Goal: Complete application form

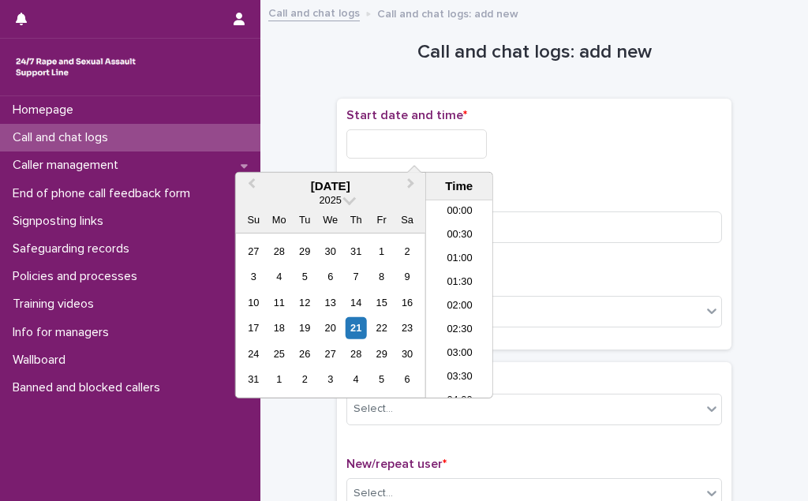
click at [429, 136] on input "text" at bounding box center [416, 143] width 140 height 29
click at [450, 250] on li "04:00" at bounding box center [459, 253] width 67 height 24
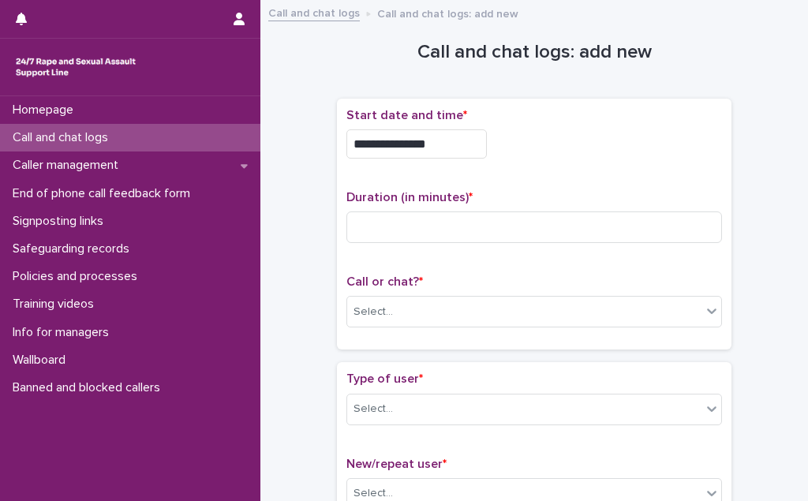
click at [442, 143] on input "**********" at bounding box center [416, 143] width 140 height 29
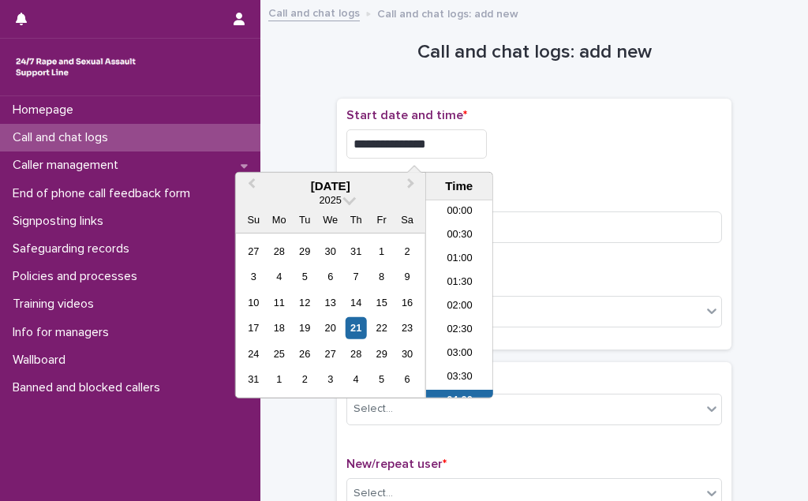
scroll to position [103, 0]
type input "**********"
drag, startPoint x: 604, startPoint y: 148, endPoint x: 563, endPoint y: 183, distance: 53.2
click at [594, 156] on div "**********" at bounding box center [534, 139] width 376 height 63
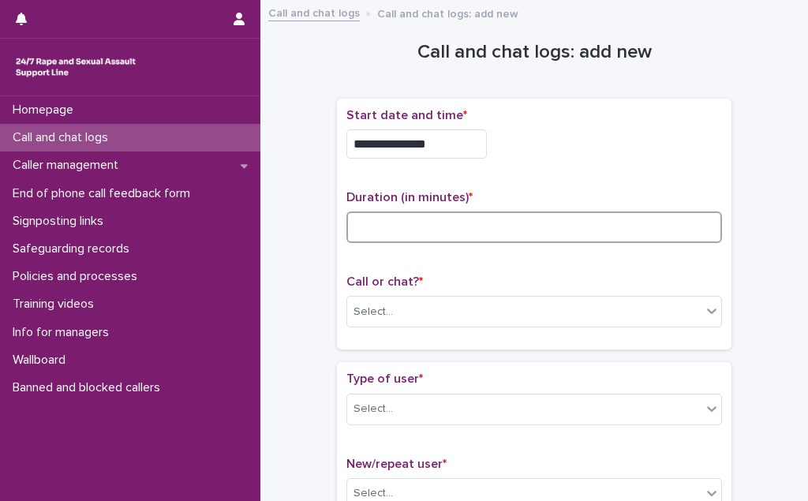
click at [509, 227] on input at bounding box center [534, 227] width 376 height 32
type input "**"
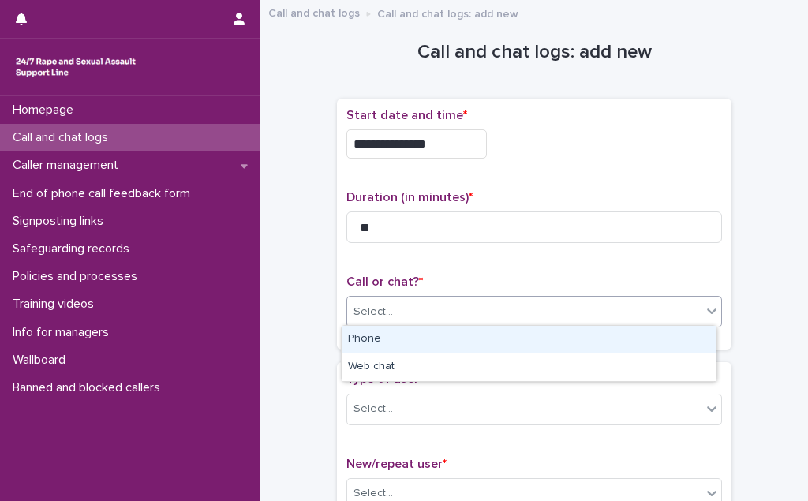
click at [464, 299] on div "Select..." at bounding box center [524, 312] width 354 height 26
click at [452, 336] on div "Phone" at bounding box center [529, 340] width 374 height 28
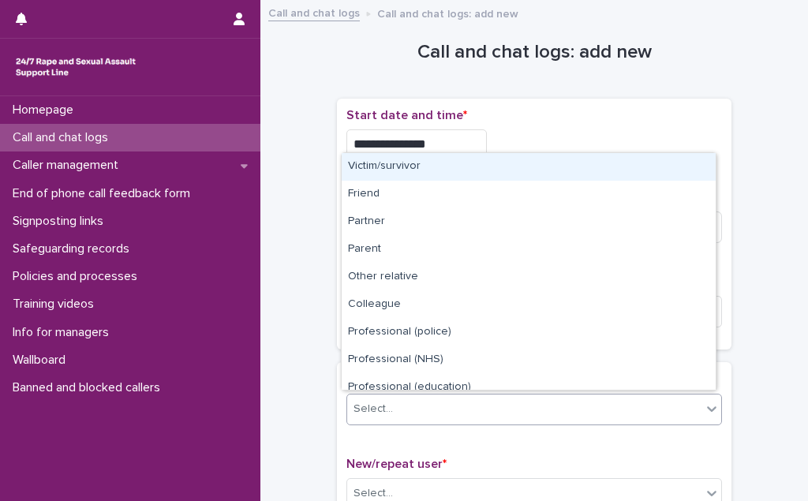
click at [429, 413] on div "Select..." at bounding box center [524, 409] width 354 height 26
click at [435, 166] on div "Victim/survivor" at bounding box center [529, 167] width 374 height 28
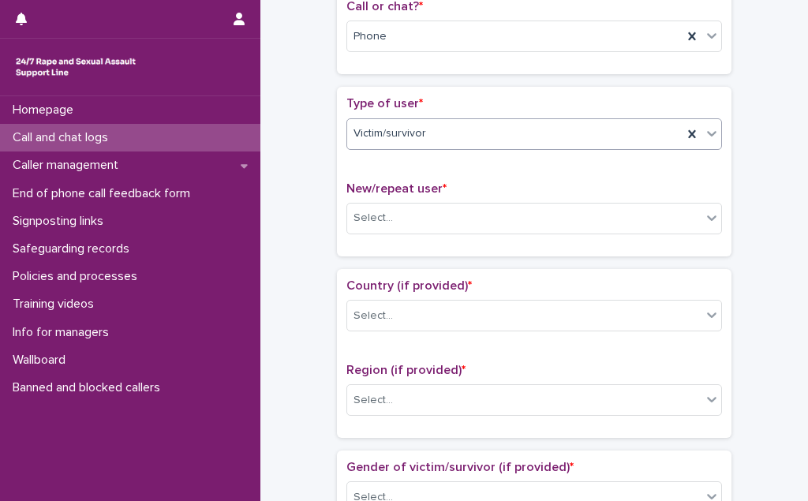
scroll to position [286, 0]
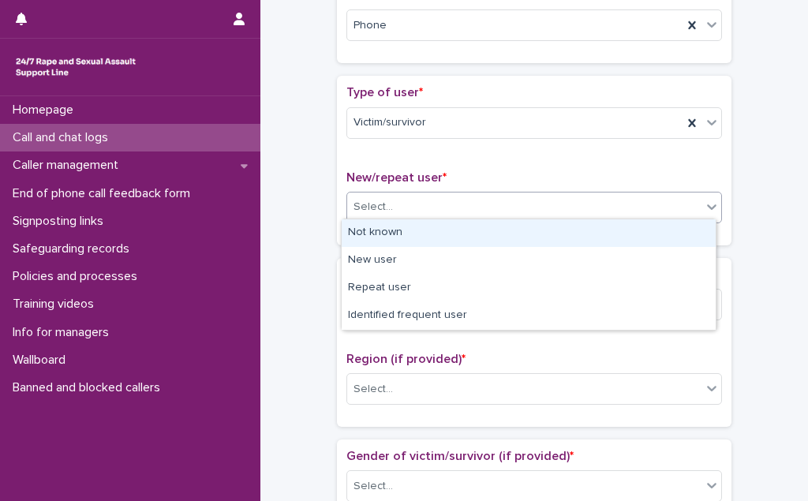
click at [410, 198] on div "Select..." at bounding box center [524, 207] width 354 height 26
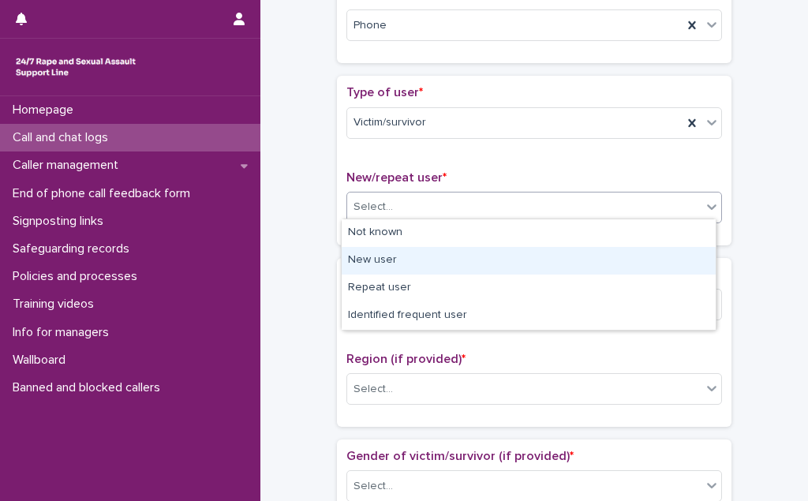
click at [390, 271] on div "New user" at bounding box center [529, 261] width 374 height 28
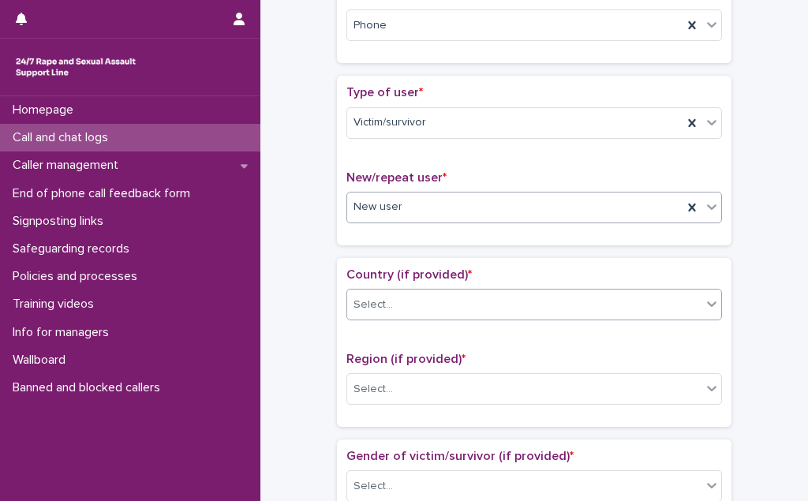
click at [389, 299] on div "Select..." at bounding box center [524, 305] width 354 height 26
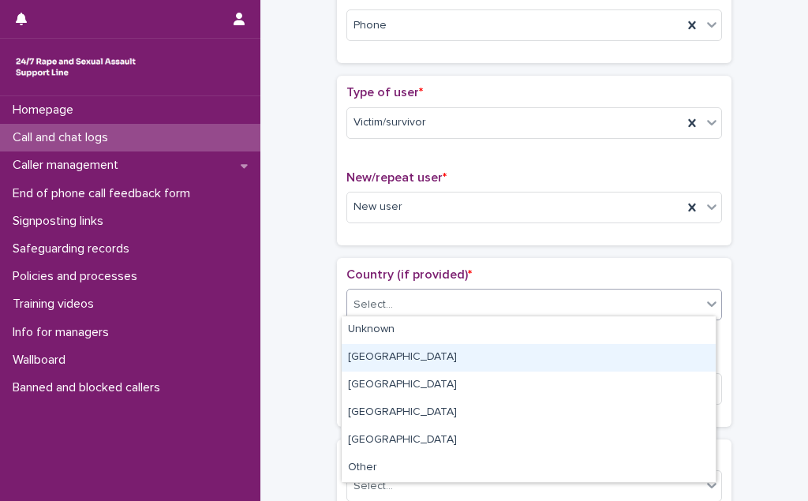
click at [393, 357] on div "[GEOGRAPHIC_DATA]" at bounding box center [529, 358] width 374 height 28
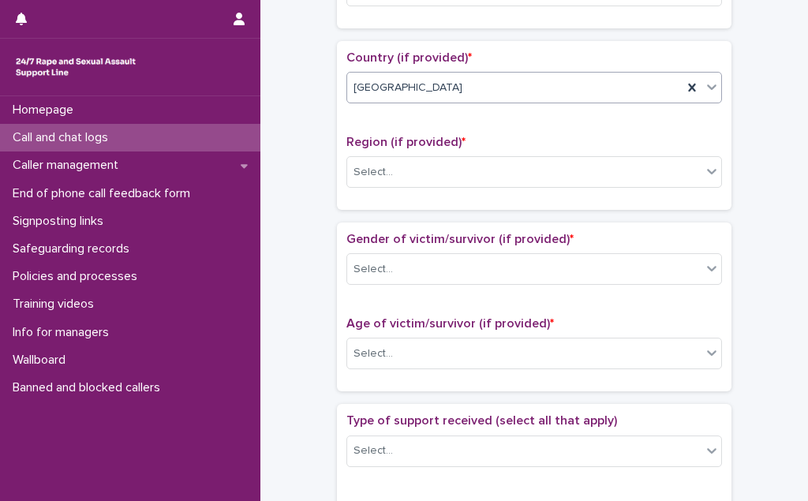
scroll to position [574, 0]
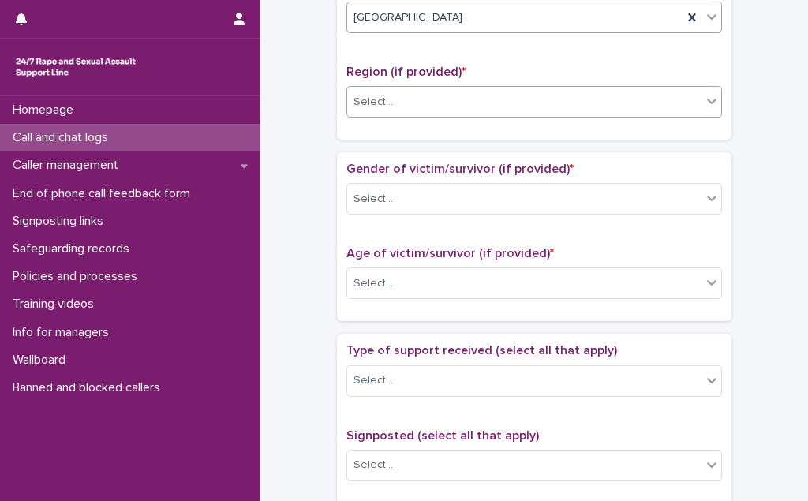
click at [399, 97] on div "Select..." at bounding box center [524, 102] width 354 height 26
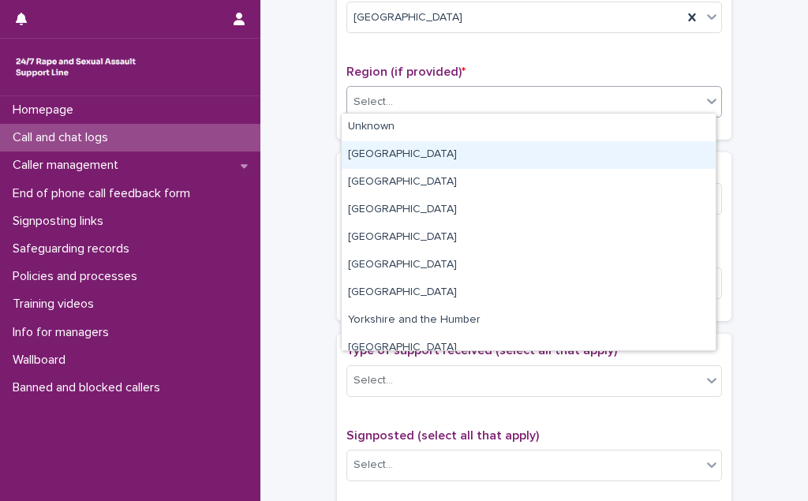
click at [398, 155] on div "[GEOGRAPHIC_DATA]" at bounding box center [529, 155] width 374 height 28
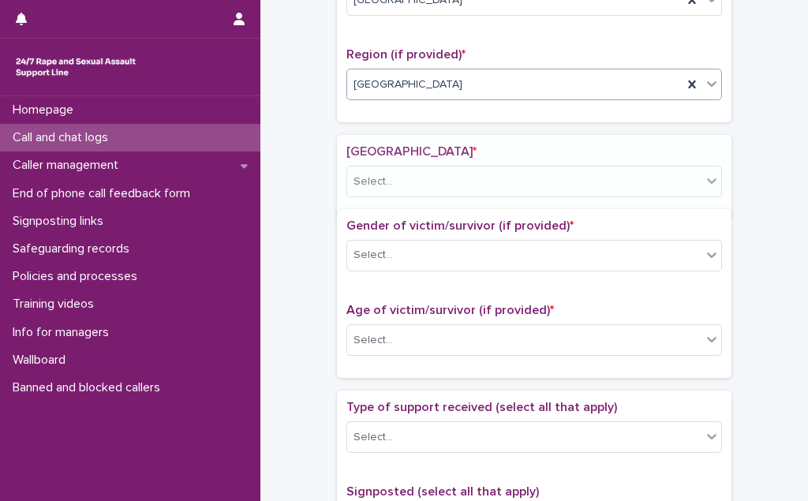
scroll to position [622, 0]
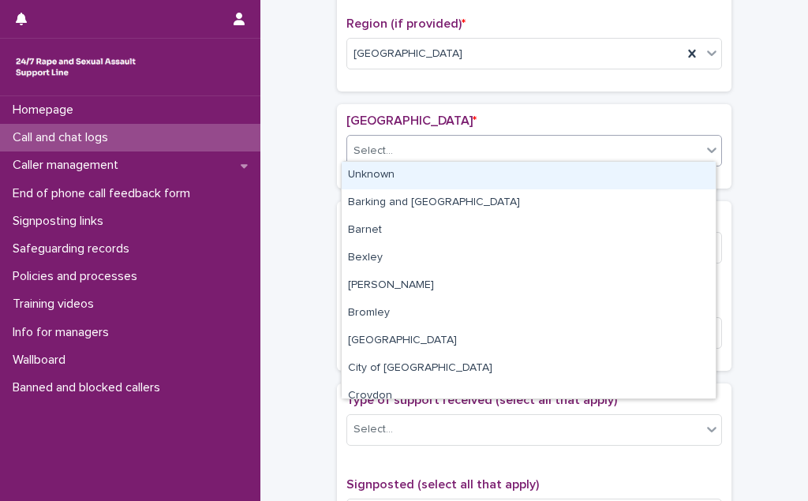
click at [398, 148] on div "Select..." at bounding box center [524, 151] width 354 height 26
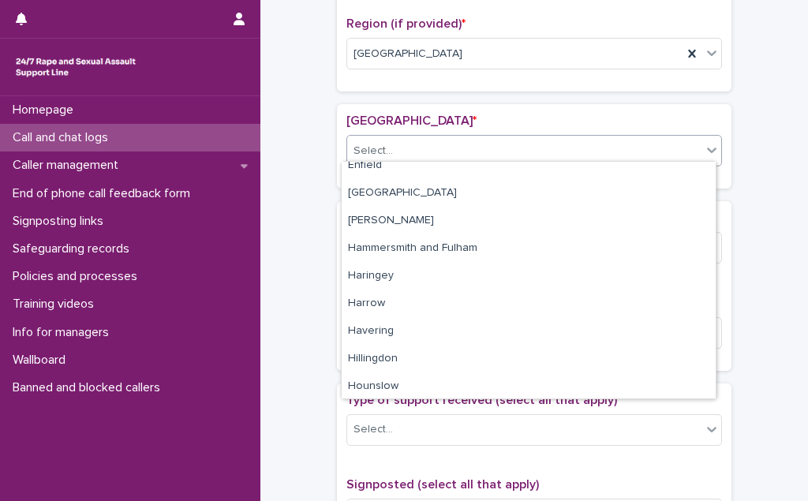
scroll to position [286, 0]
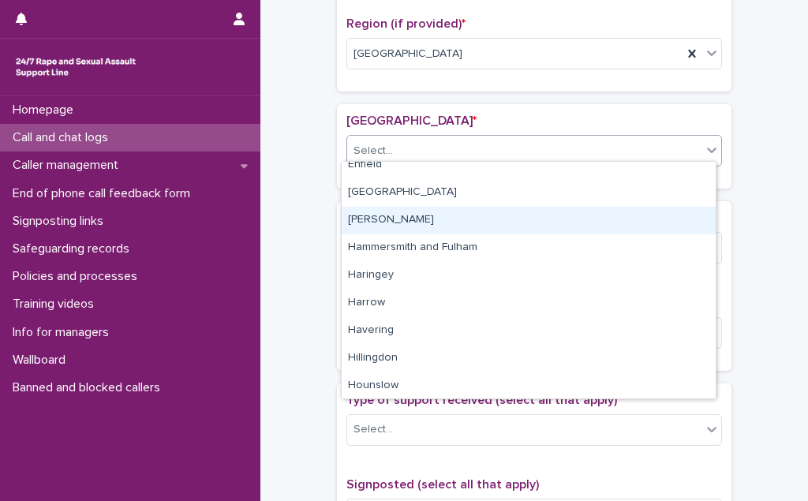
click at [406, 217] on div "[PERSON_NAME]" at bounding box center [529, 221] width 374 height 28
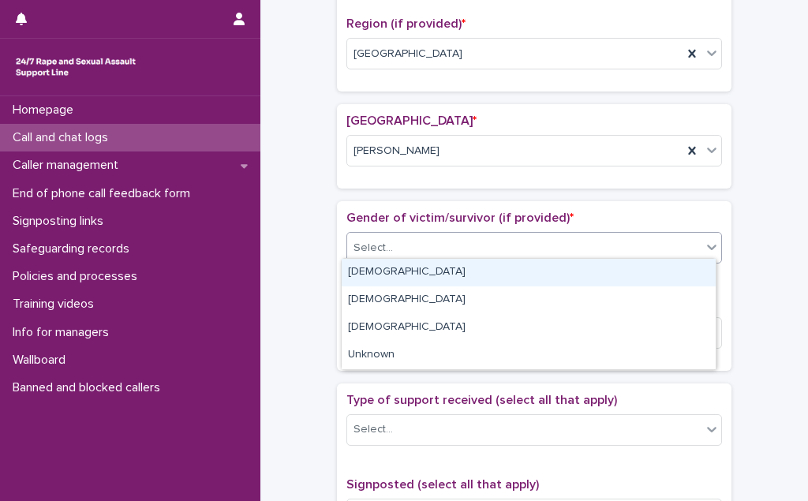
click at [408, 243] on div "Select..." at bounding box center [524, 248] width 354 height 26
click at [407, 264] on div "[DEMOGRAPHIC_DATA]" at bounding box center [529, 273] width 374 height 28
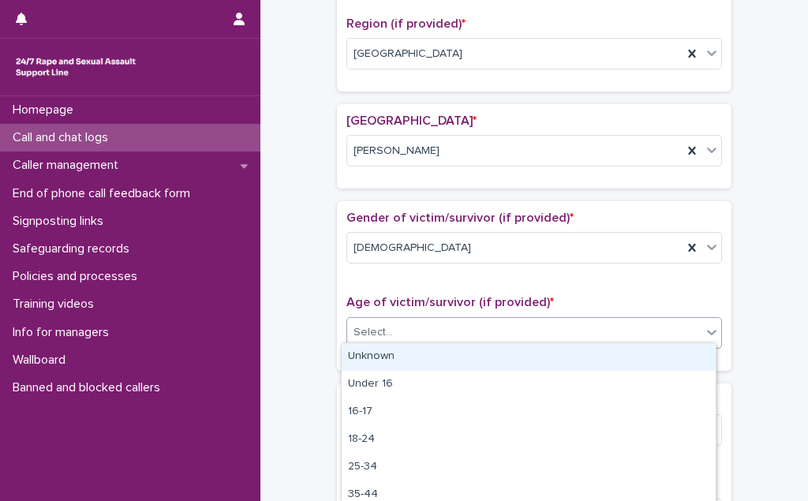
click at [406, 323] on div "Select..." at bounding box center [524, 333] width 354 height 26
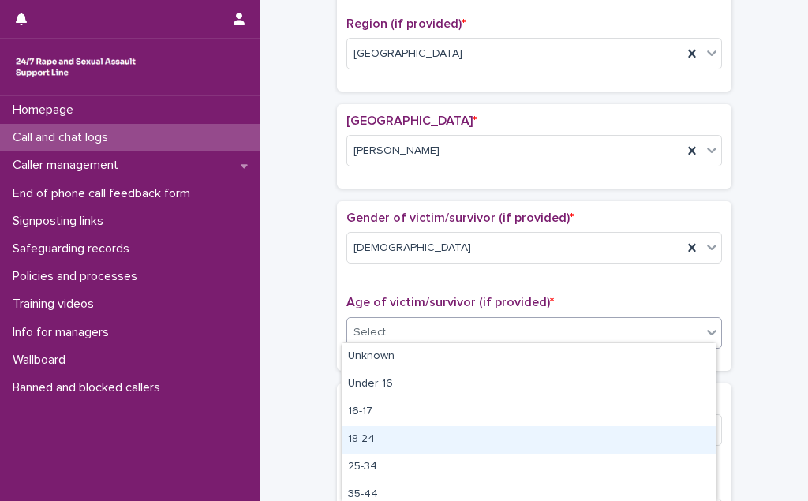
click at [407, 438] on div "18-24" at bounding box center [529, 440] width 374 height 28
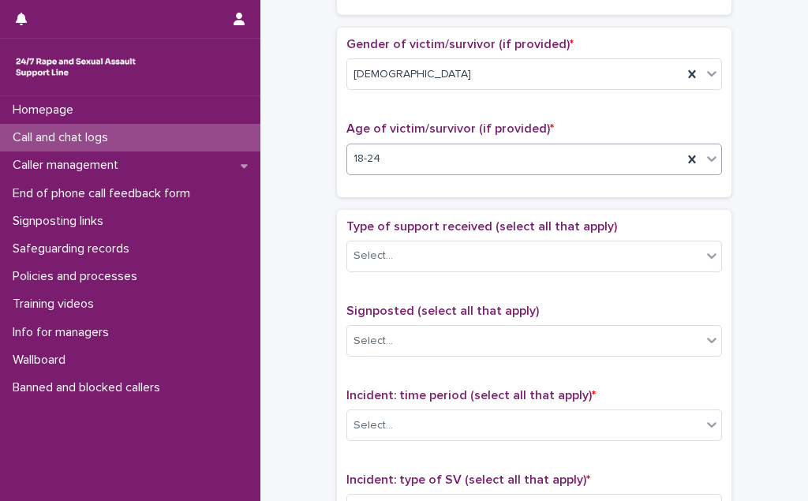
scroll to position [837, 0]
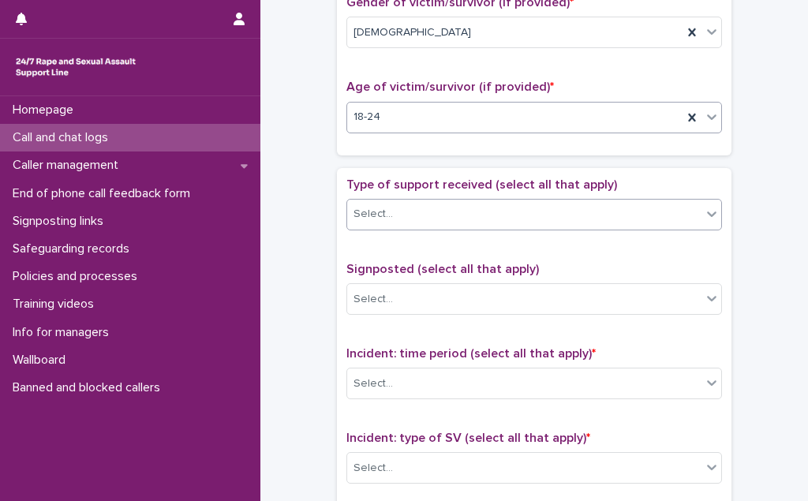
click at [421, 202] on div "Select..." at bounding box center [524, 214] width 354 height 26
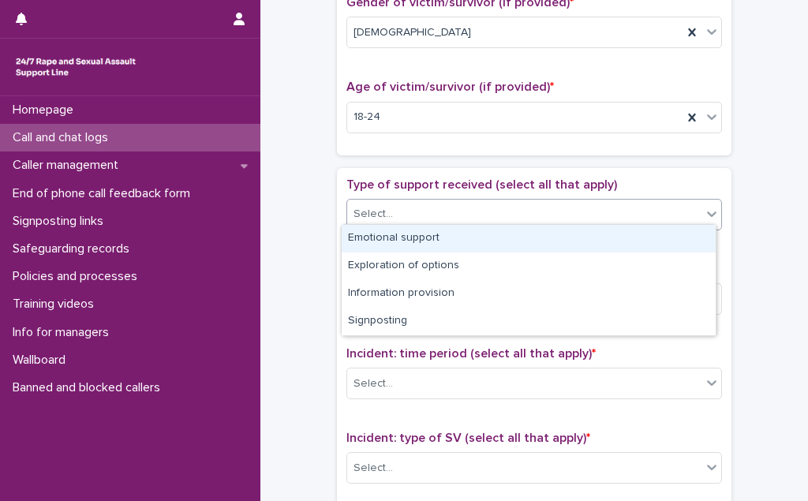
click at [418, 245] on div "Emotional support" at bounding box center [529, 239] width 374 height 28
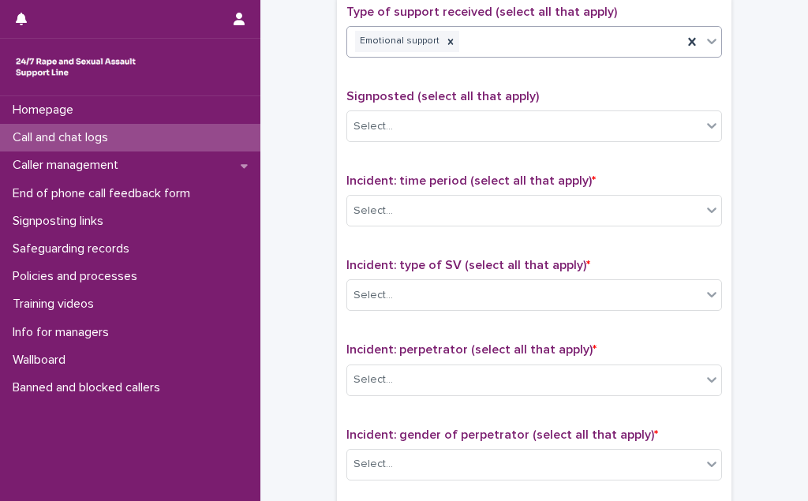
scroll to position [1052, 0]
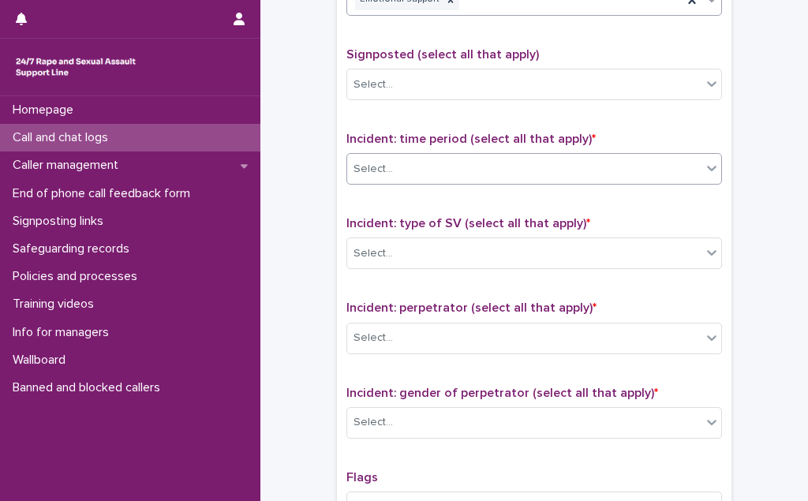
click at [410, 157] on div "Select..." at bounding box center [524, 169] width 354 height 26
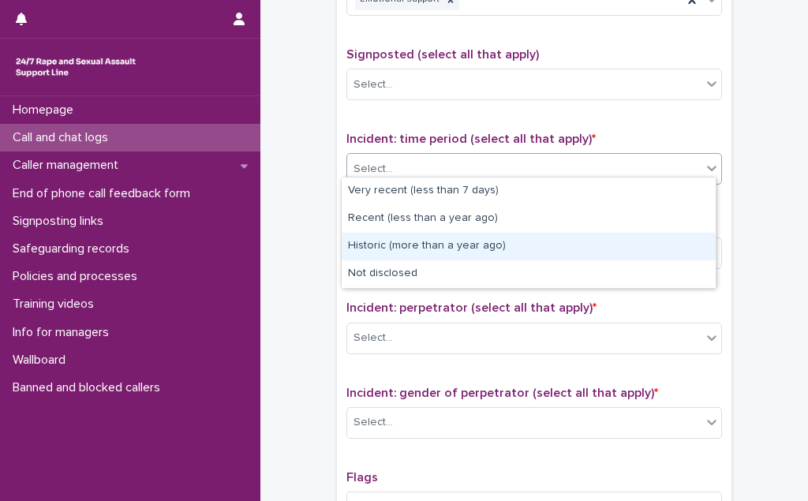
click at [412, 242] on div "Historic (more than a year ago)" at bounding box center [529, 247] width 374 height 28
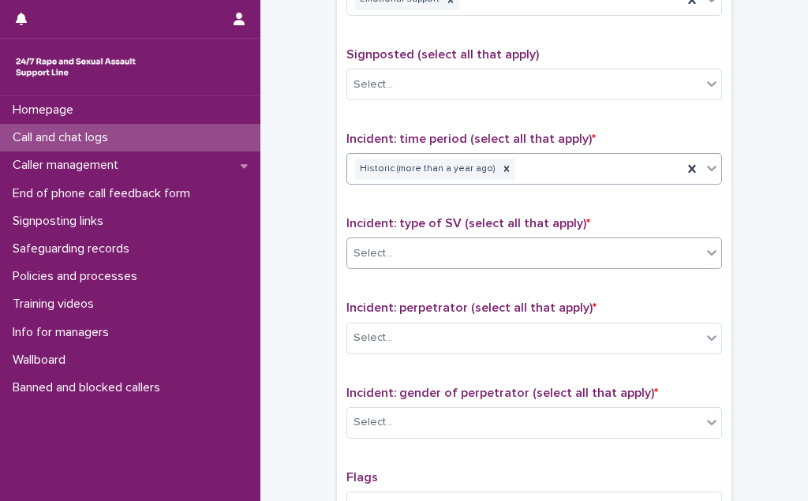
click at [412, 249] on div "Select..." at bounding box center [524, 254] width 354 height 26
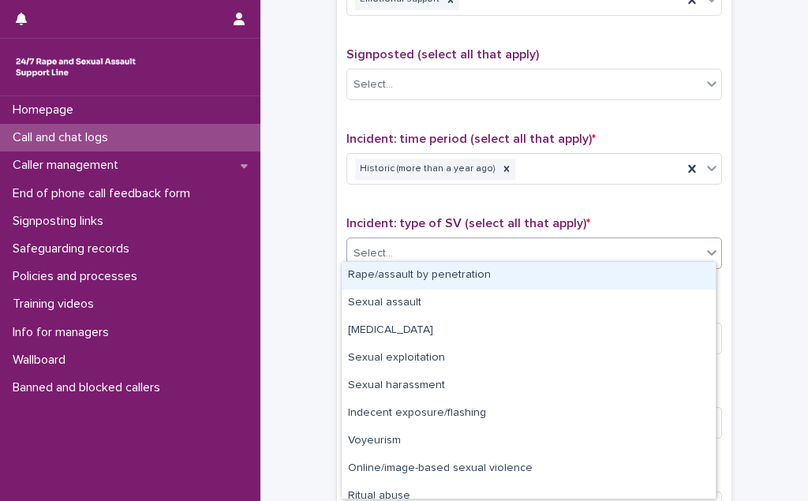
click at [413, 279] on div "Rape/assault by penetration" at bounding box center [529, 276] width 374 height 28
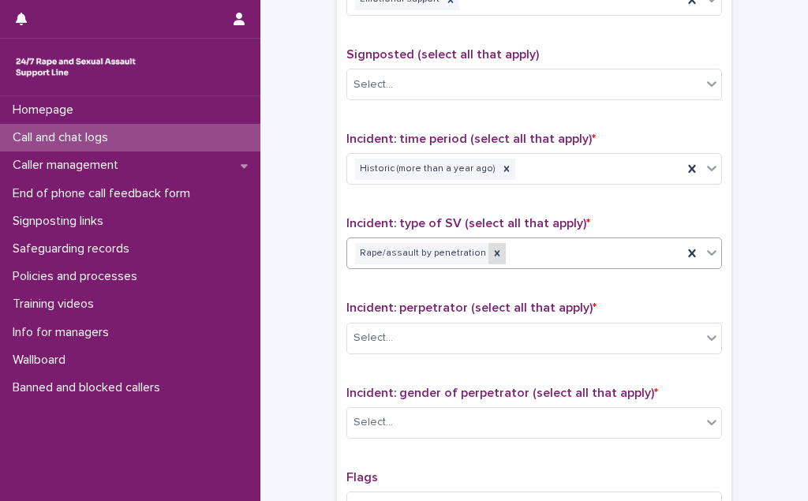
click at [492, 248] on icon at bounding box center [497, 253] width 11 height 11
click at [459, 248] on div "Select..." at bounding box center [524, 254] width 354 height 26
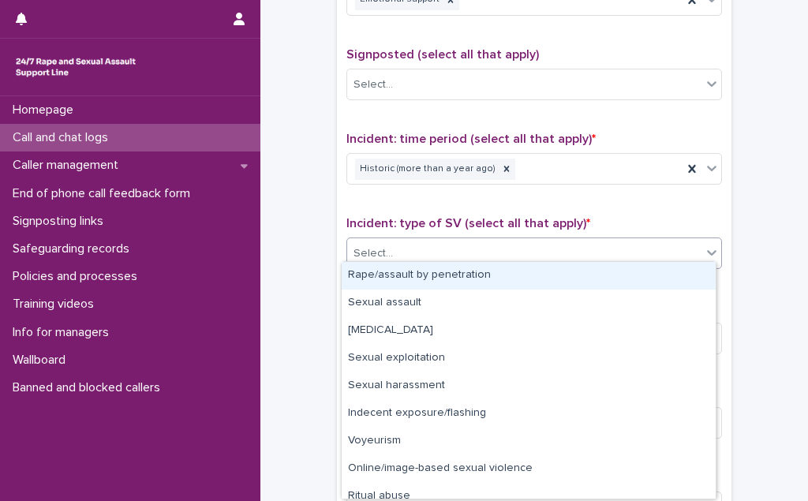
click at [452, 271] on div "Rape/assault by penetration" at bounding box center [529, 276] width 374 height 28
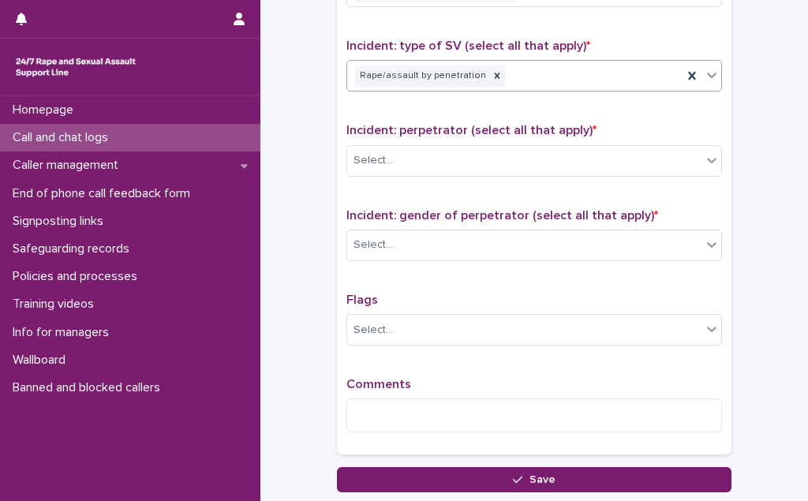
scroll to position [1267, 0]
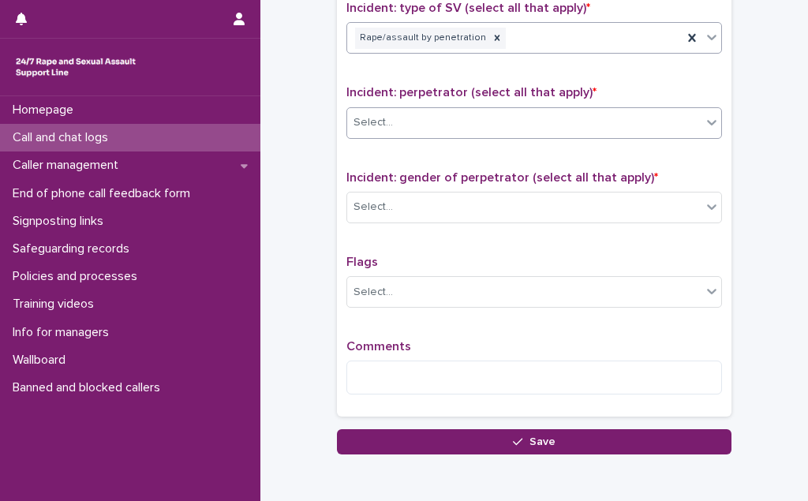
click at [428, 111] on div "Select..." at bounding box center [524, 123] width 354 height 26
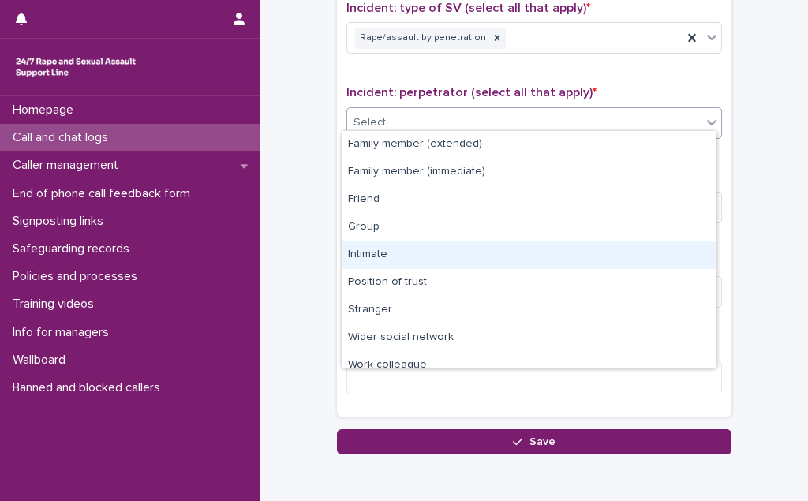
click at [413, 257] on div "Intimate" at bounding box center [529, 255] width 374 height 28
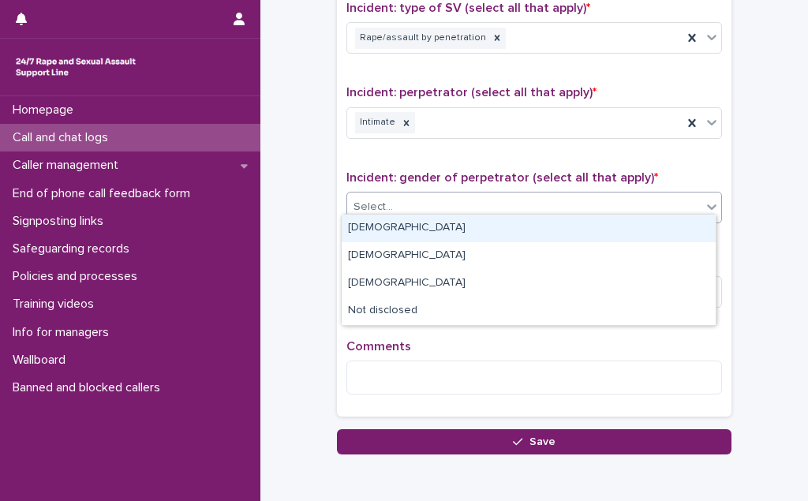
click at [411, 198] on div "Select..." at bounding box center [524, 207] width 354 height 26
click at [410, 228] on div "[DEMOGRAPHIC_DATA]" at bounding box center [529, 229] width 374 height 28
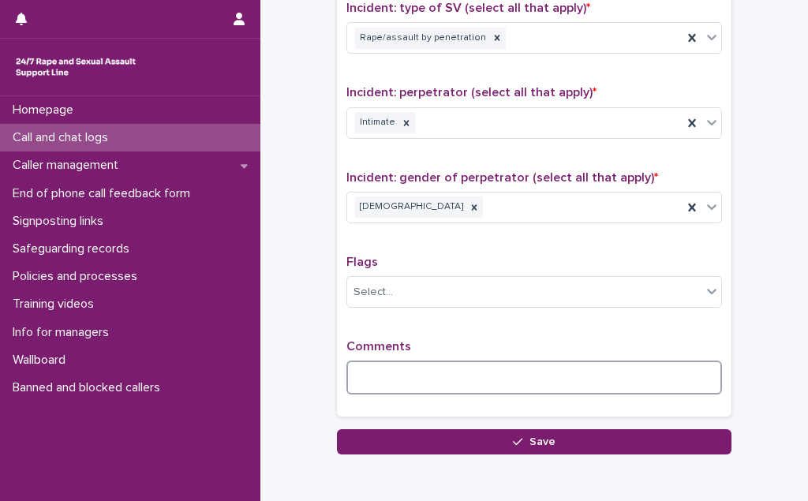
click at [360, 365] on textarea at bounding box center [534, 377] width 376 height 33
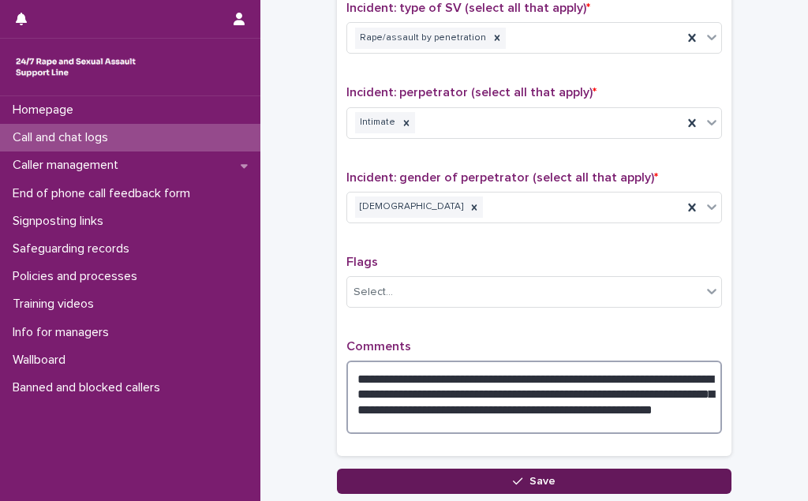
type textarea "**********"
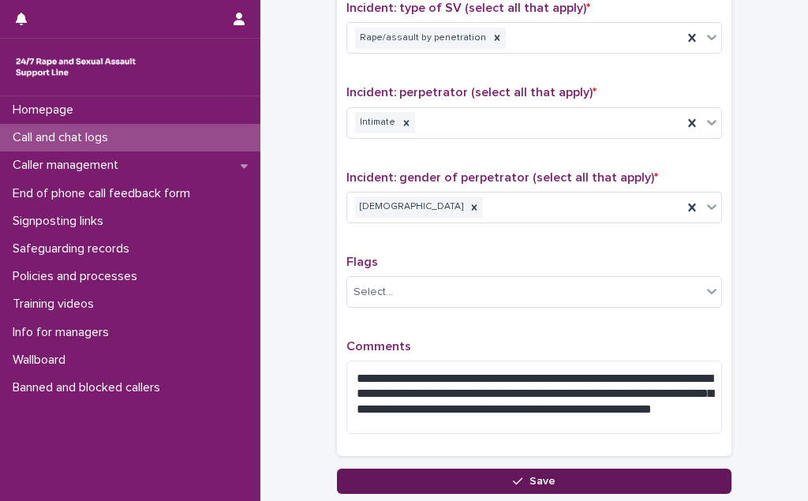
click at [395, 472] on button "Save" at bounding box center [534, 481] width 395 height 25
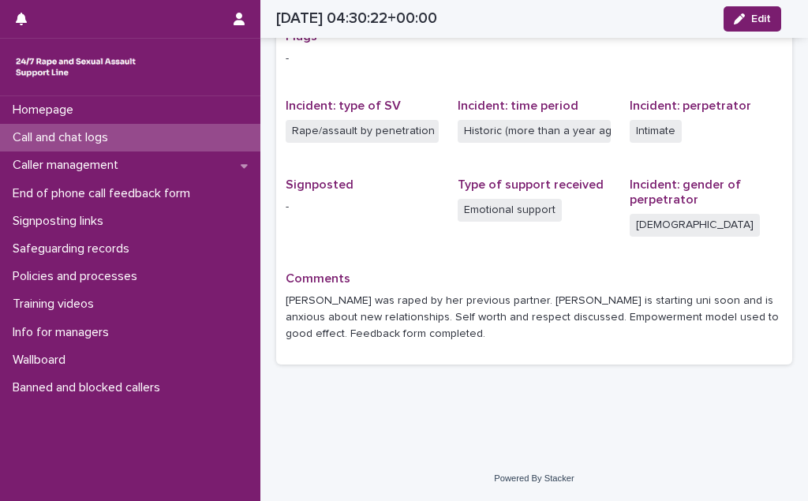
scroll to position [338, 0]
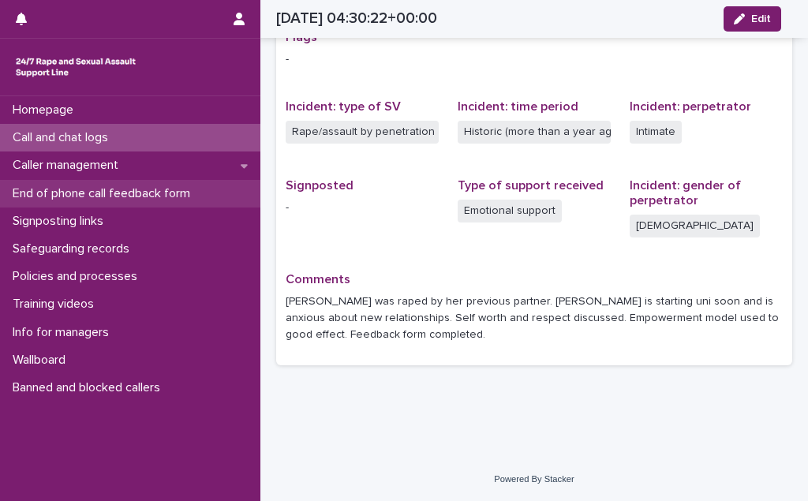
click at [149, 190] on p "End of phone call feedback form" at bounding box center [104, 193] width 196 height 15
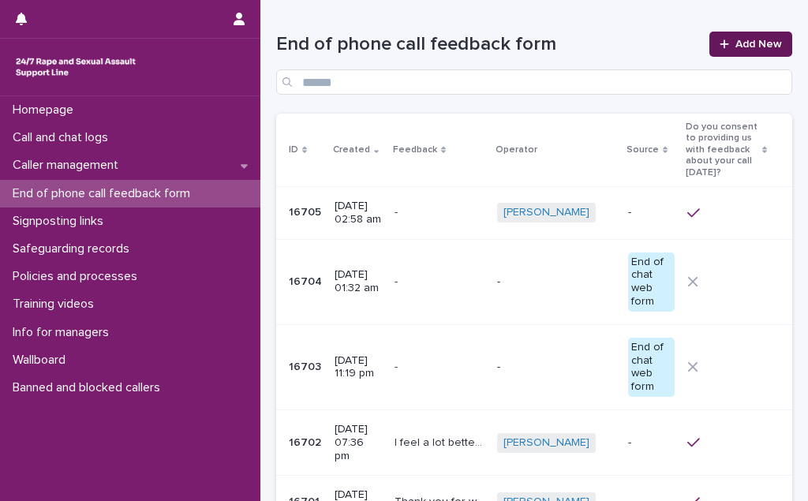
click at [743, 42] on span "Add New" at bounding box center [758, 44] width 47 height 11
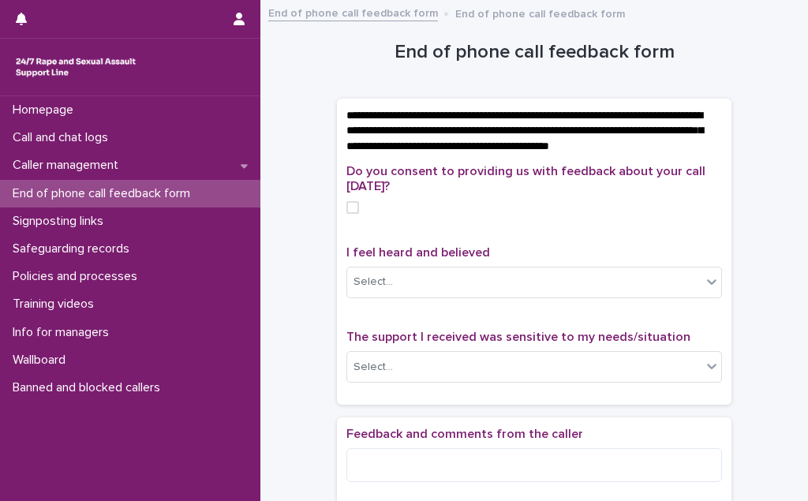
click at [346, 214] on span at bounding box center [352, 207] width 13 height 13
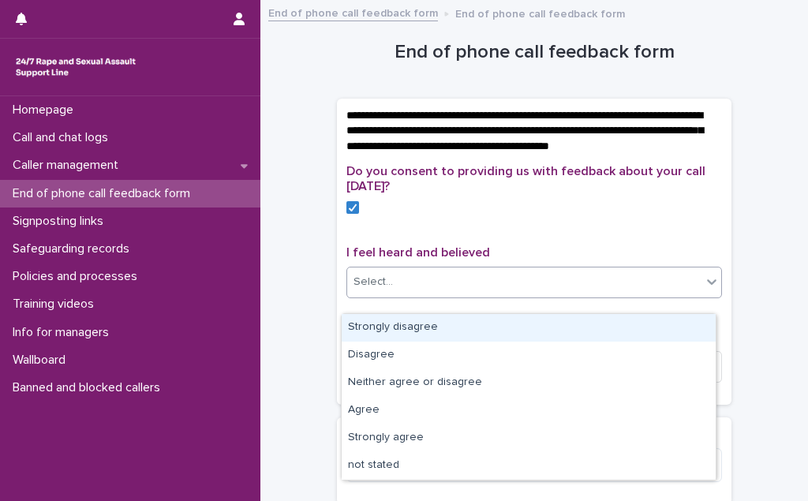
click at [375, 290] on div "Select..." at bounding box center [373, 282] width 39 height 17
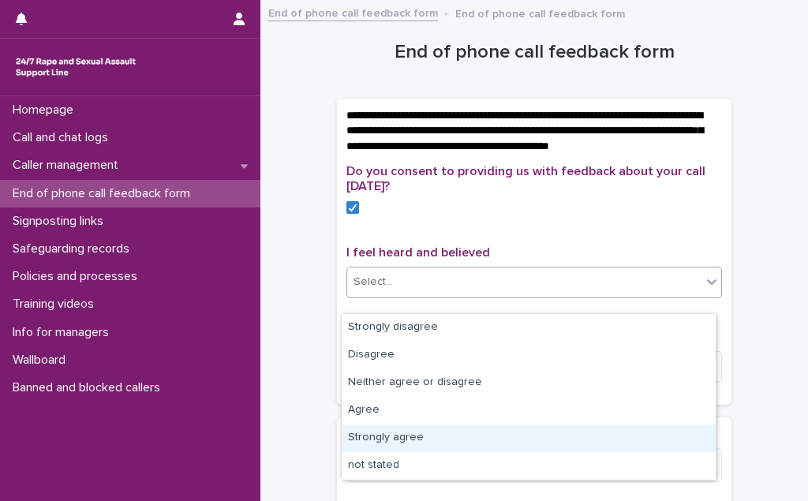
click at [391, 430] on div "Strongly agree" at bounding box center [529, 439] width 374 height 28
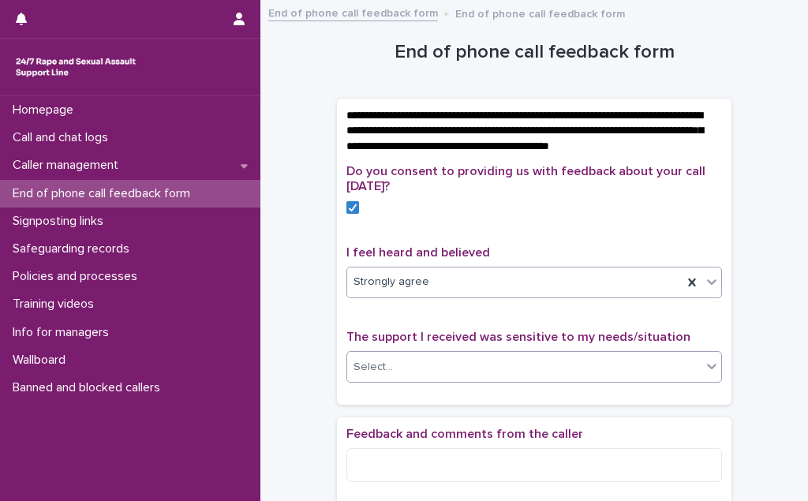
click at [397, 380] on div "Select..." at bounding box center [524, 367] width 354 height 26
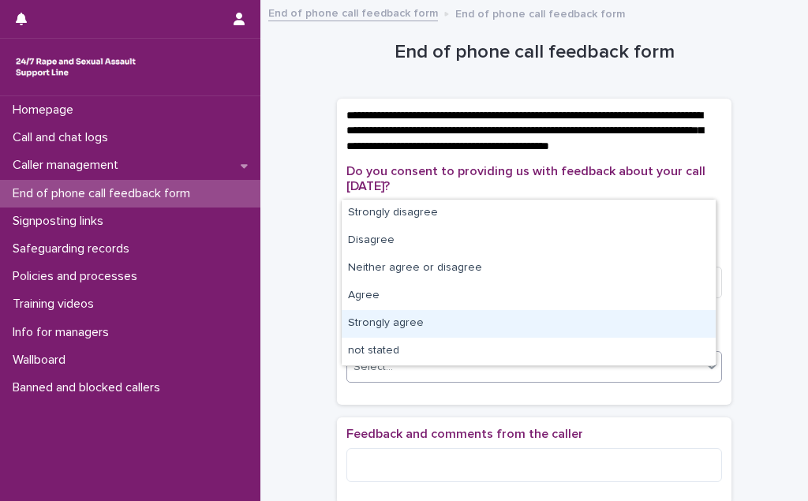
click at [397, 328] on div "Strongly agree" at bounding box center [529, 324] width 374 height 28
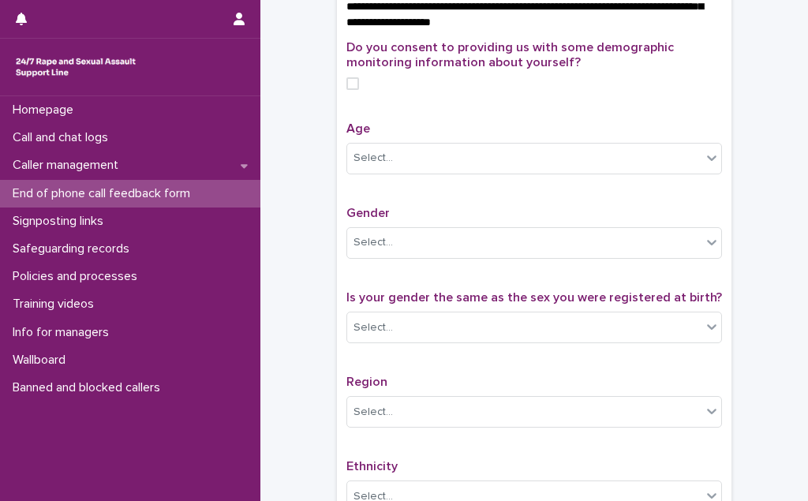
scroll to position [502, 0]
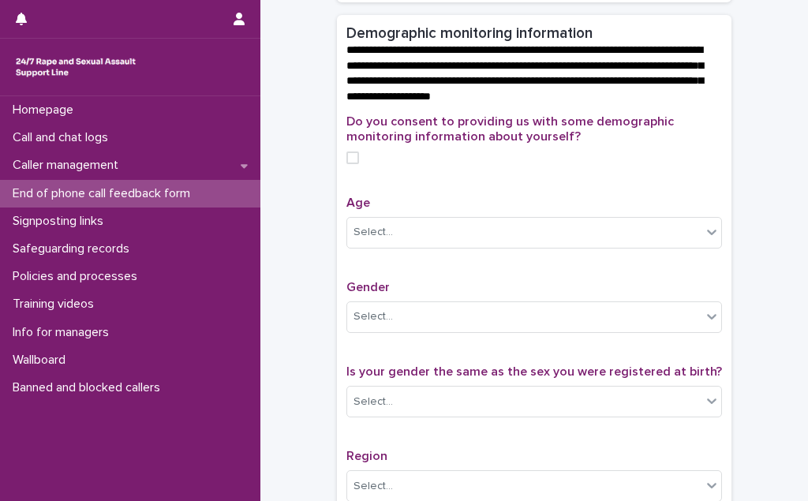
click at [352, 164] on span at bounding box center [352, 158] width 13 height 13
click at [380, 238] on div "Select..." at bounding box center [524, 232] width 354 height 26
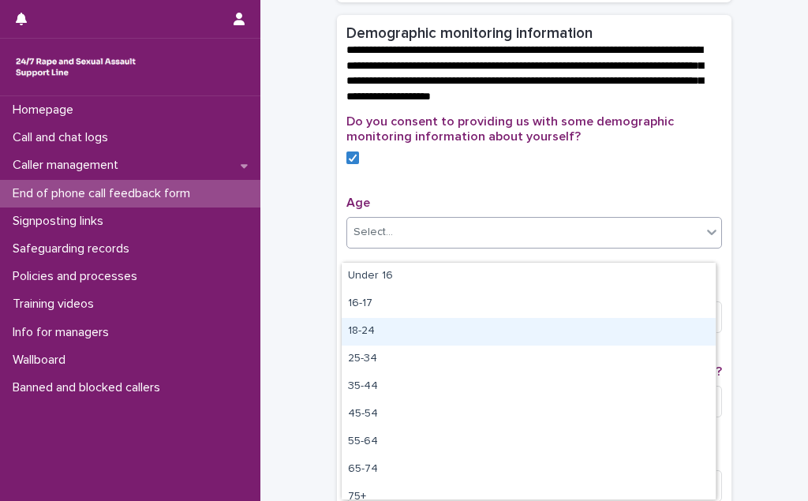
click at [391, 326] on div "18-24" at bounding box center [529, 332] width 374 height 28
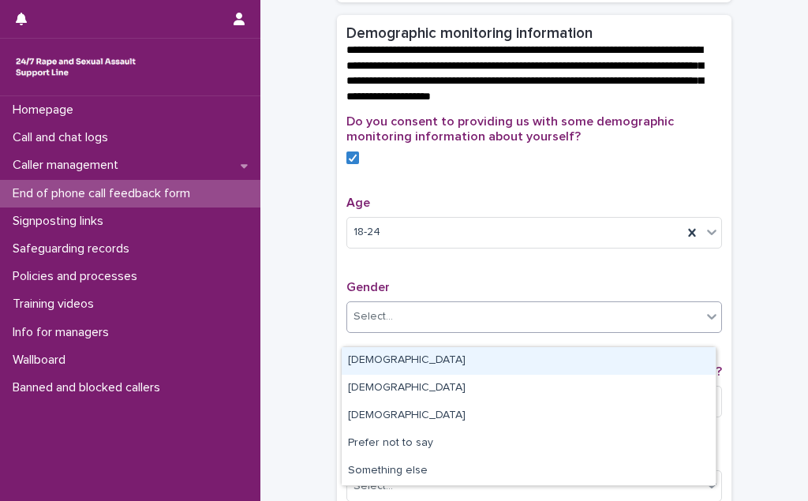
click at [391, 326] on div "Select..." at bounding box center [524, 317] width 354 height 26
click at [391, 355] on div "[DEMOGRAPHIC_DATA]" at bounding box center [529, 361] width 374 height 28
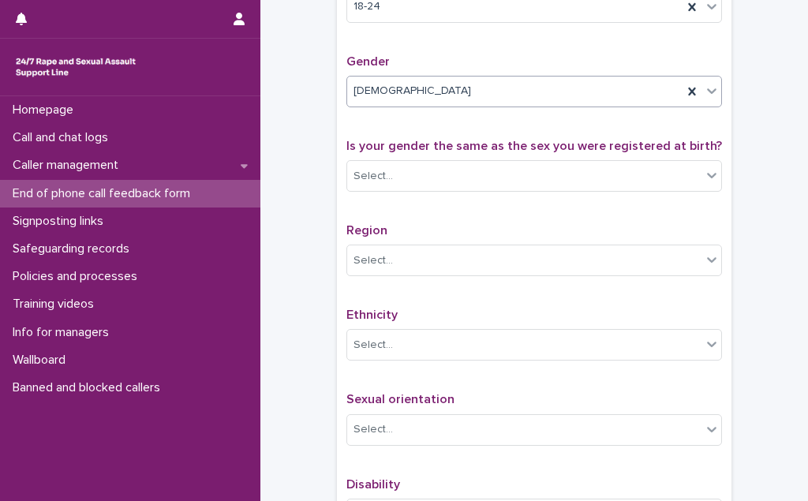
scroll to position [789, 0]
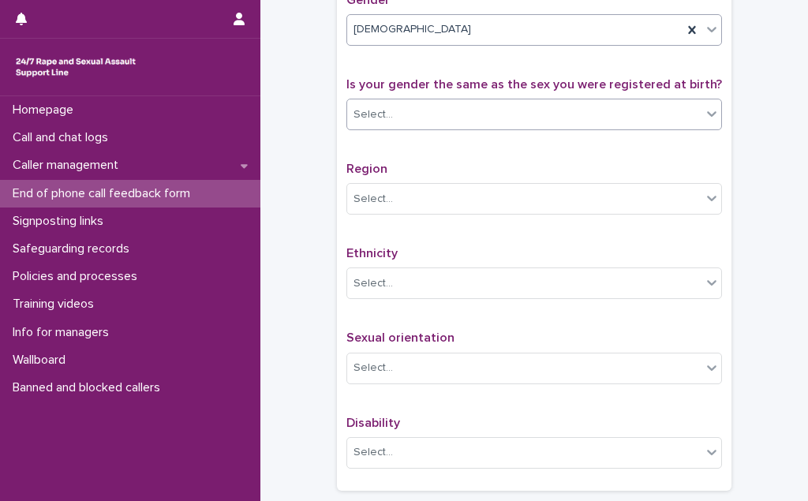
click at [422, 125] on div "Select..." at bounding box center [524, 115] width 354 height 26
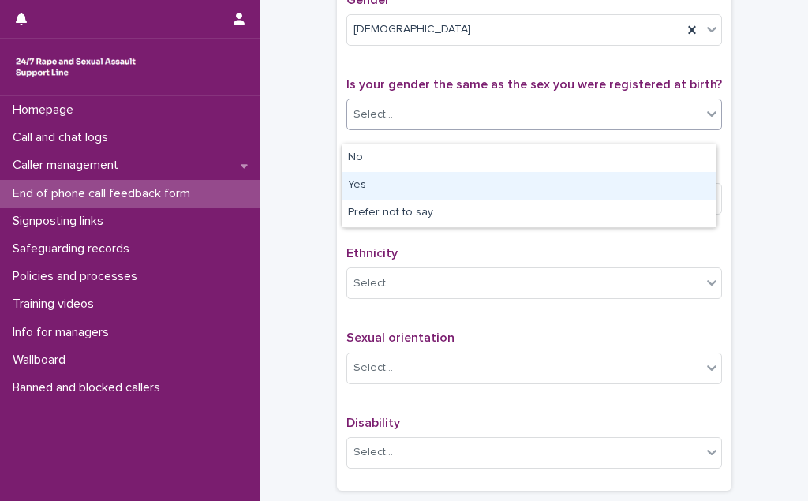
click at [411, 179] on div "Yes" at bounding box center [529, 186] width 374 height 28
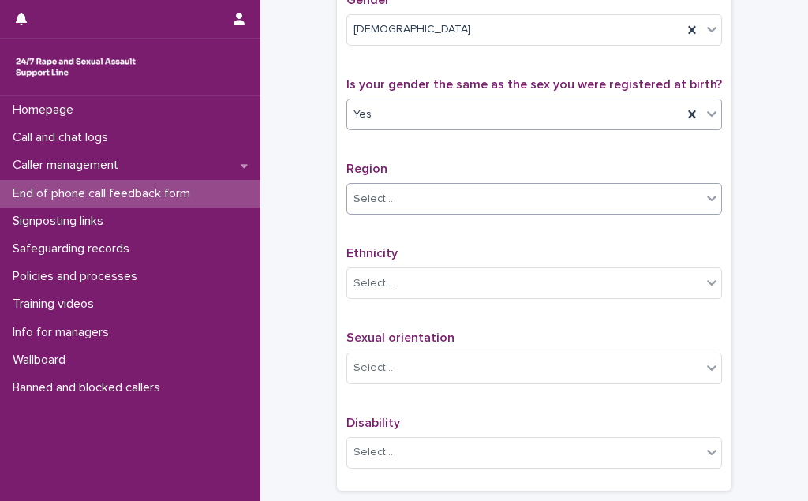
click at [408, 209] on div "Select..." at bounding box center [524, 199] width 354 height 26
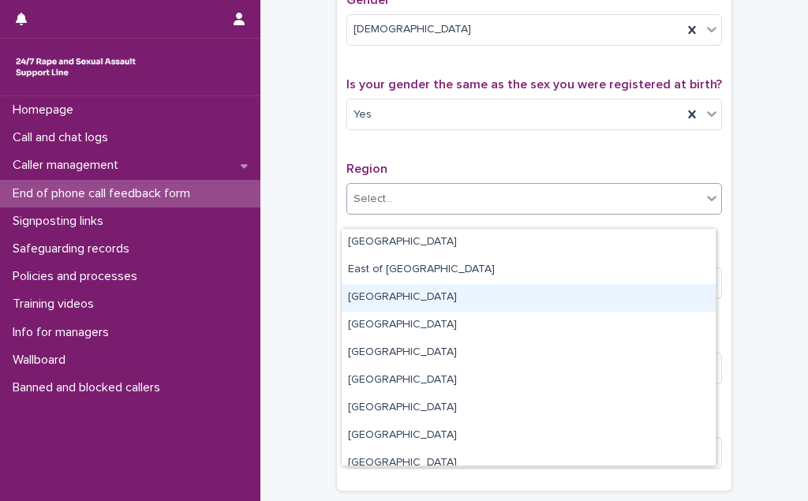
click at [414, 298] on div "[GEOGRAPHIC_DATA]" at bounding box center [529, 298] width 374 height 28
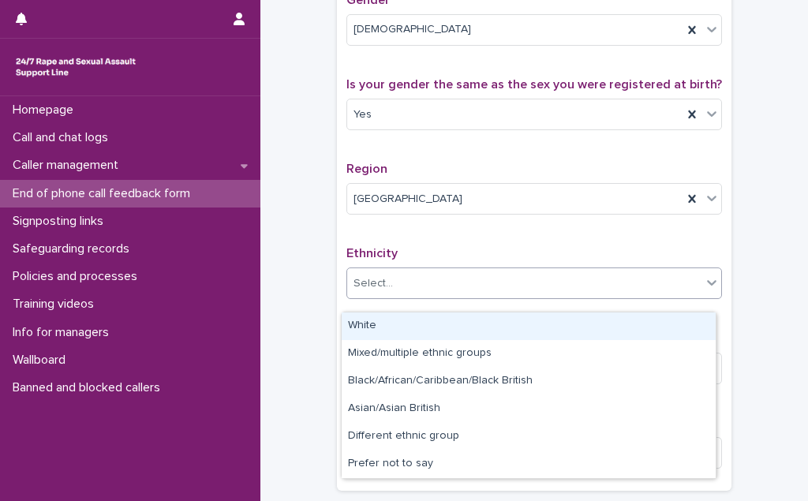
click at [414, 297] on div "Select..." at bounding box center [524, 284] width 354 height 26
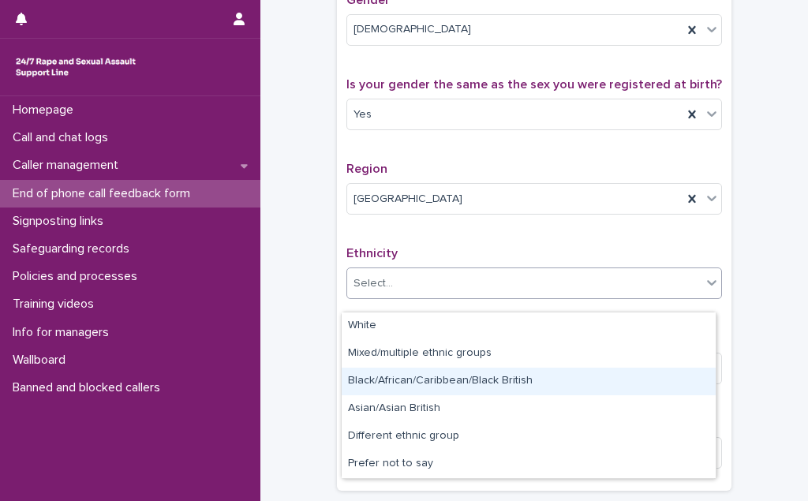
click at [422, 380] on div "Black/African/Caribbean/Black British" at bounding box center [529, 382] width 374 height 28
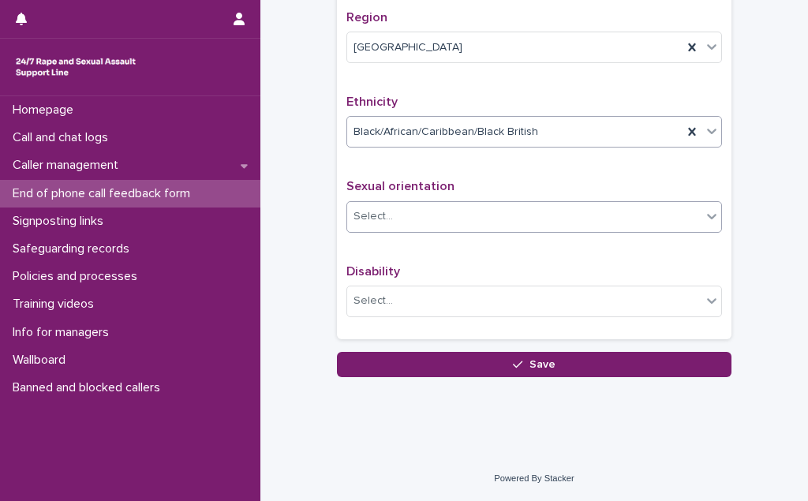
scroll to position [952, 0]
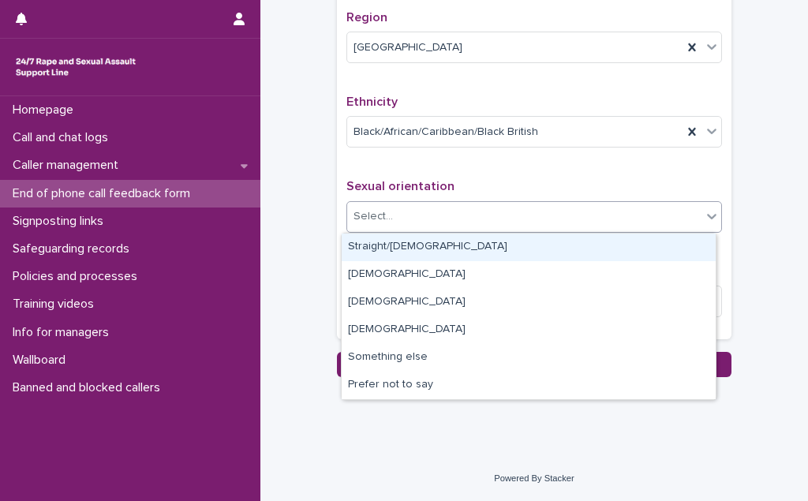
click at [425, 211] on div "Select..." at bounding box center [524, 217] width 354 height 26
click at [421, 246] on div "Straight/[DEMOGRAPHIC_DATA]" at bounding box center [529, 248] width 374 height 28
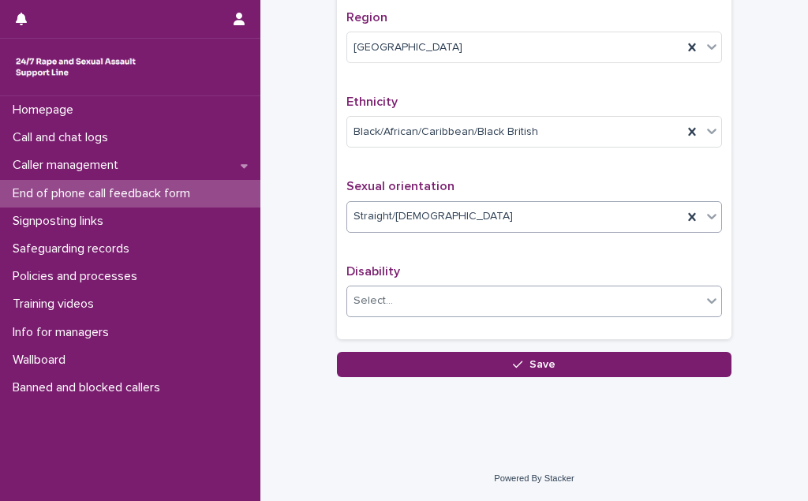
click at [402, 312] on div "Select..." at bounding box center [524, 301] width 354 height 26
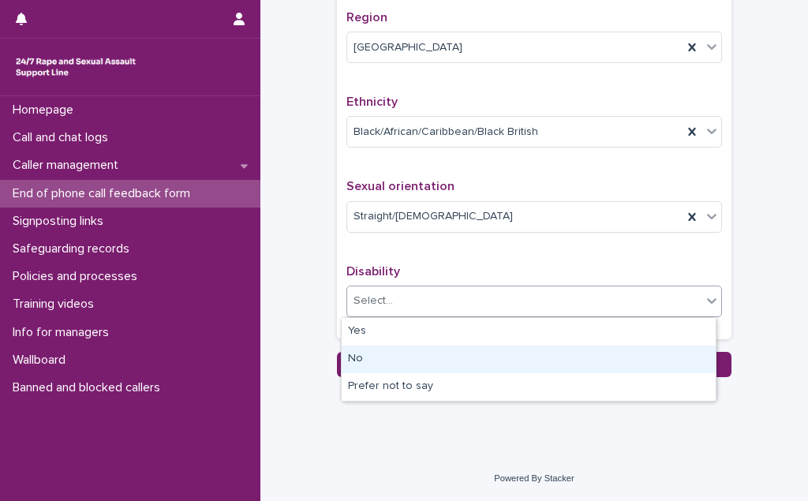
click at [402, 365] on div "No" at bounding box center [529, 360] width 374 height 28
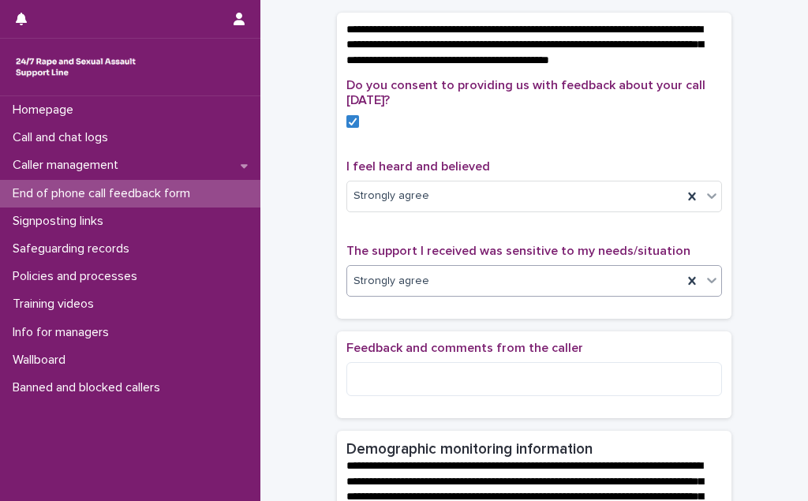
scroll to position [163, 0]
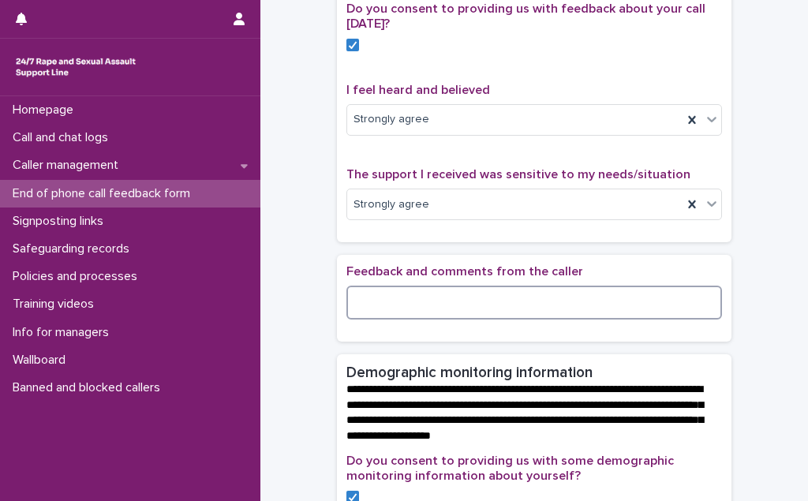
click at [367, 319] on textarea at bounding box center [534, 302] width 376 height 33
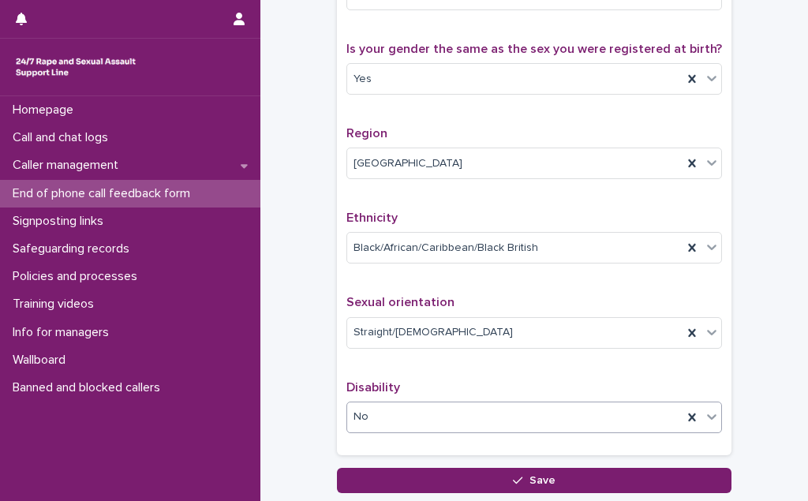
scroll to position [952, 0]
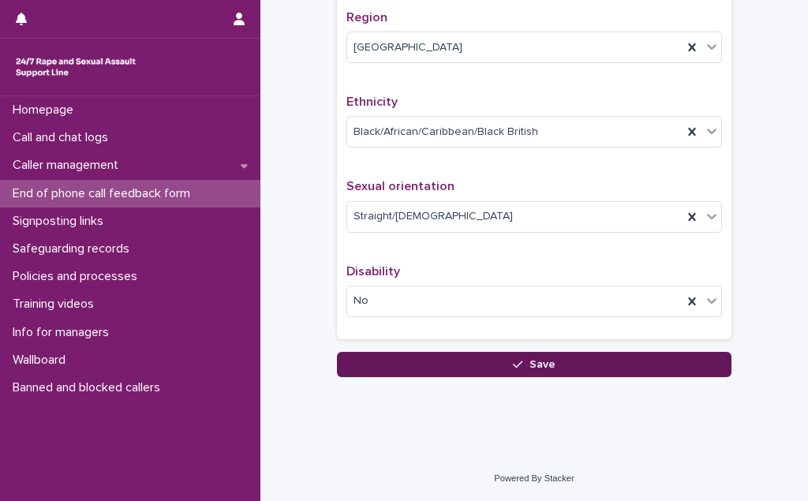
type textarea "**********"
click at [471, 360] on button "Save" at bounding box center [534, 364] width 395 height 25
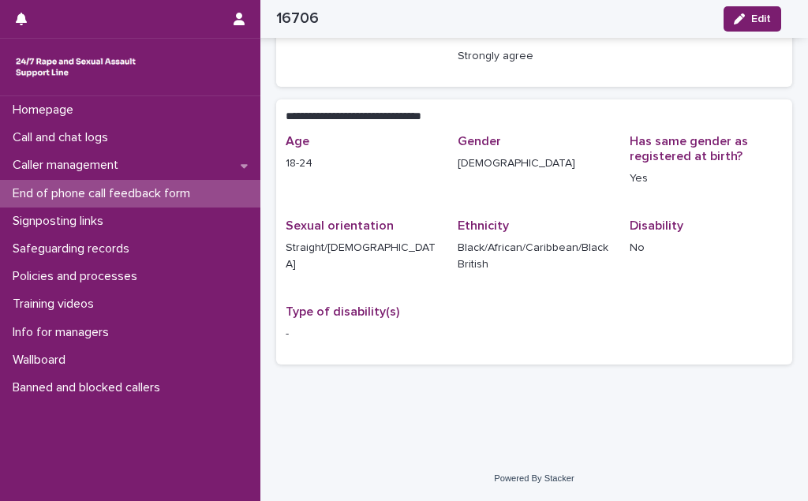
scroll to position [258, 0]
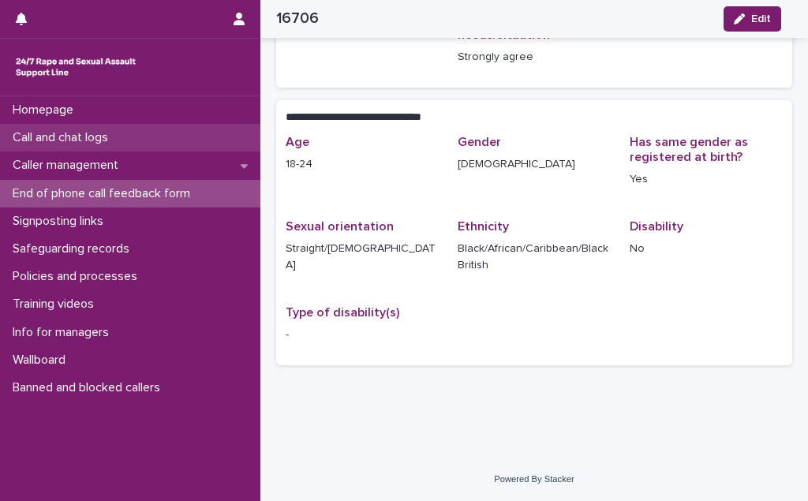
click at [128, 139] on div "Call and chat logs" at bounding box center [130, 138] width 260 height 28
